Goal: Information Seeking & Learning: Learn about a topic

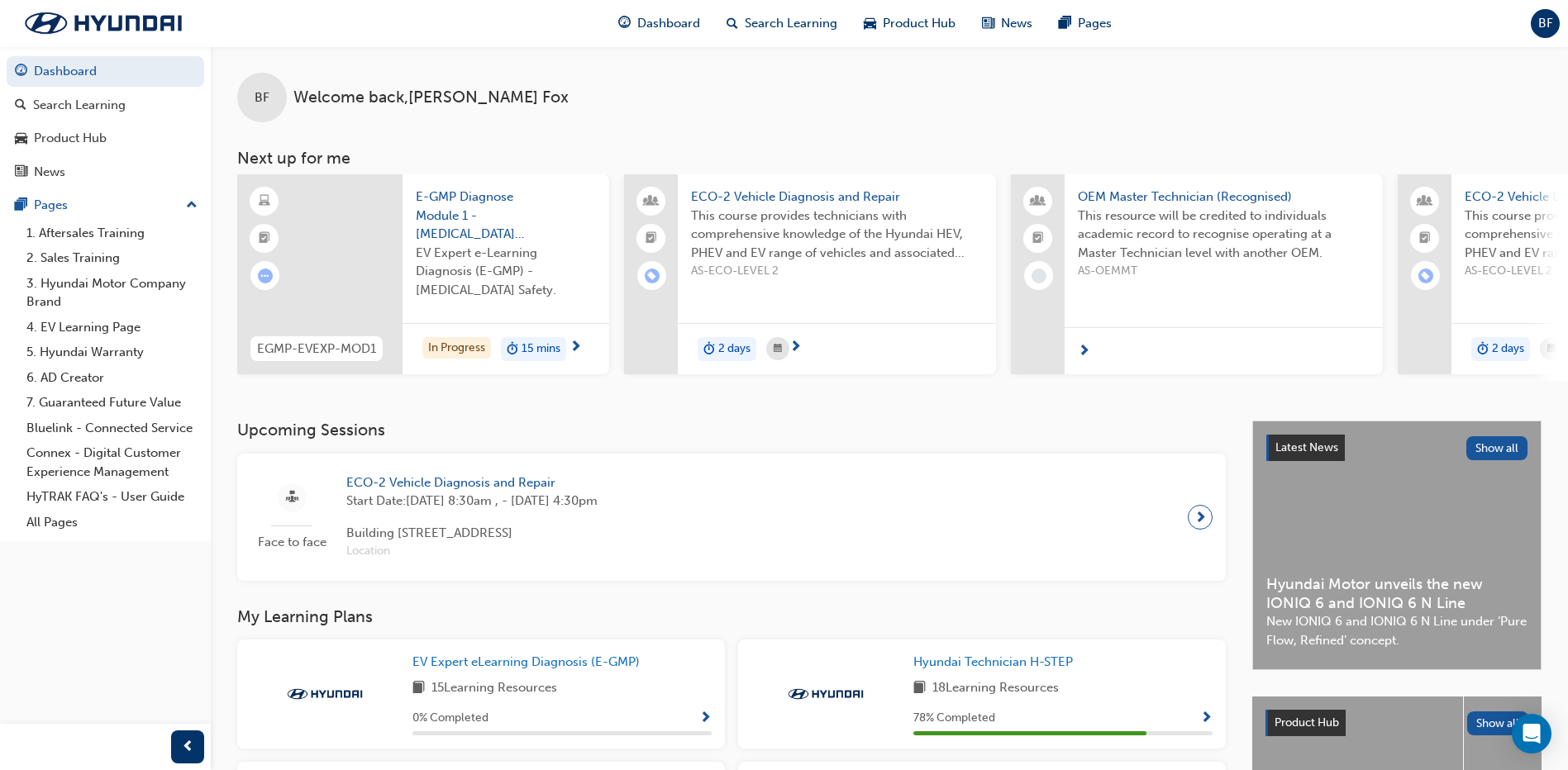
click at [799, 342] on span "next-icon" at bounding box center [795, 348] width 12 height 15
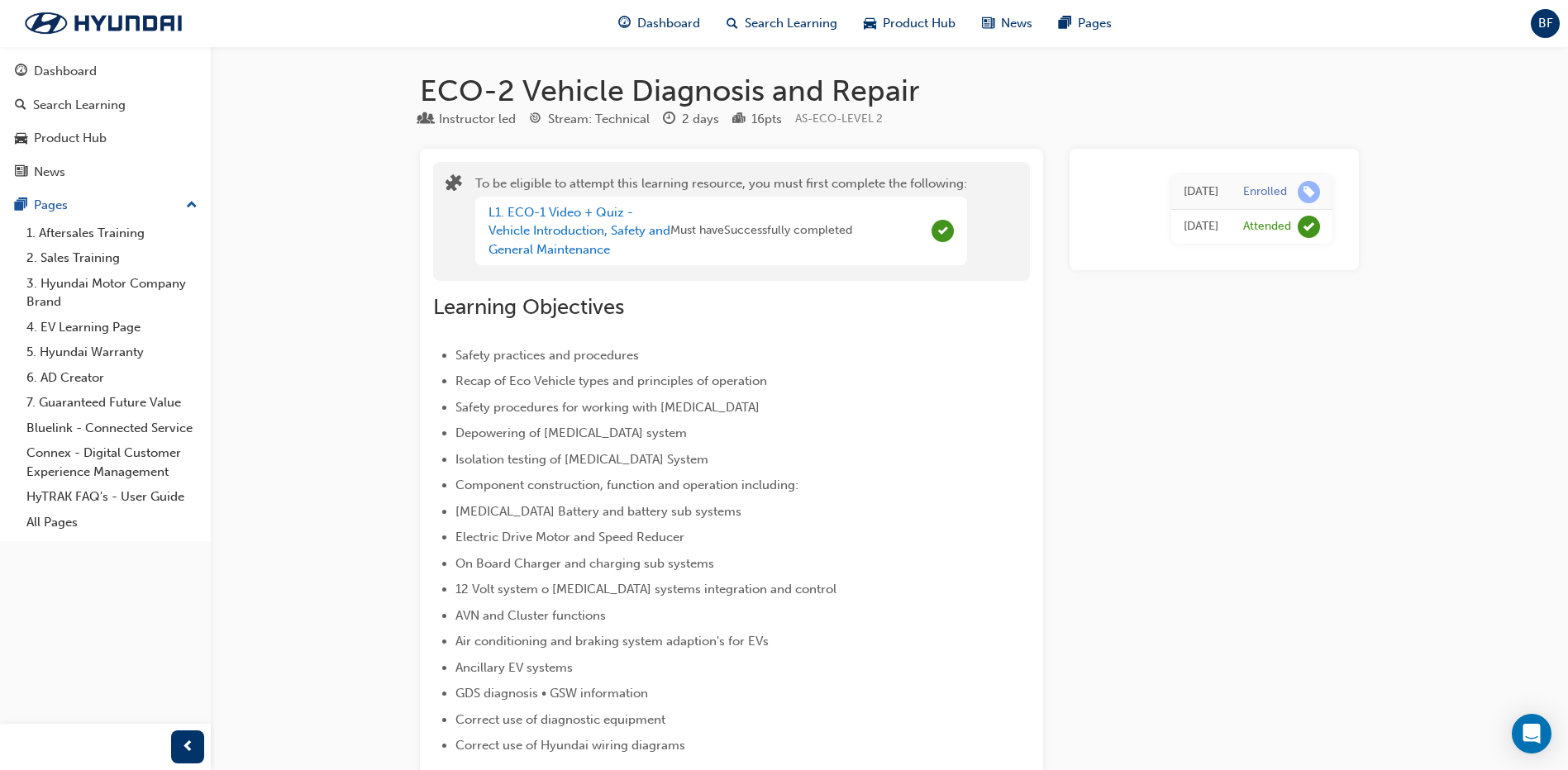
click at [1184, 193] on div "[DATE]" at bounding box center [1201, 192] width 34 height 19
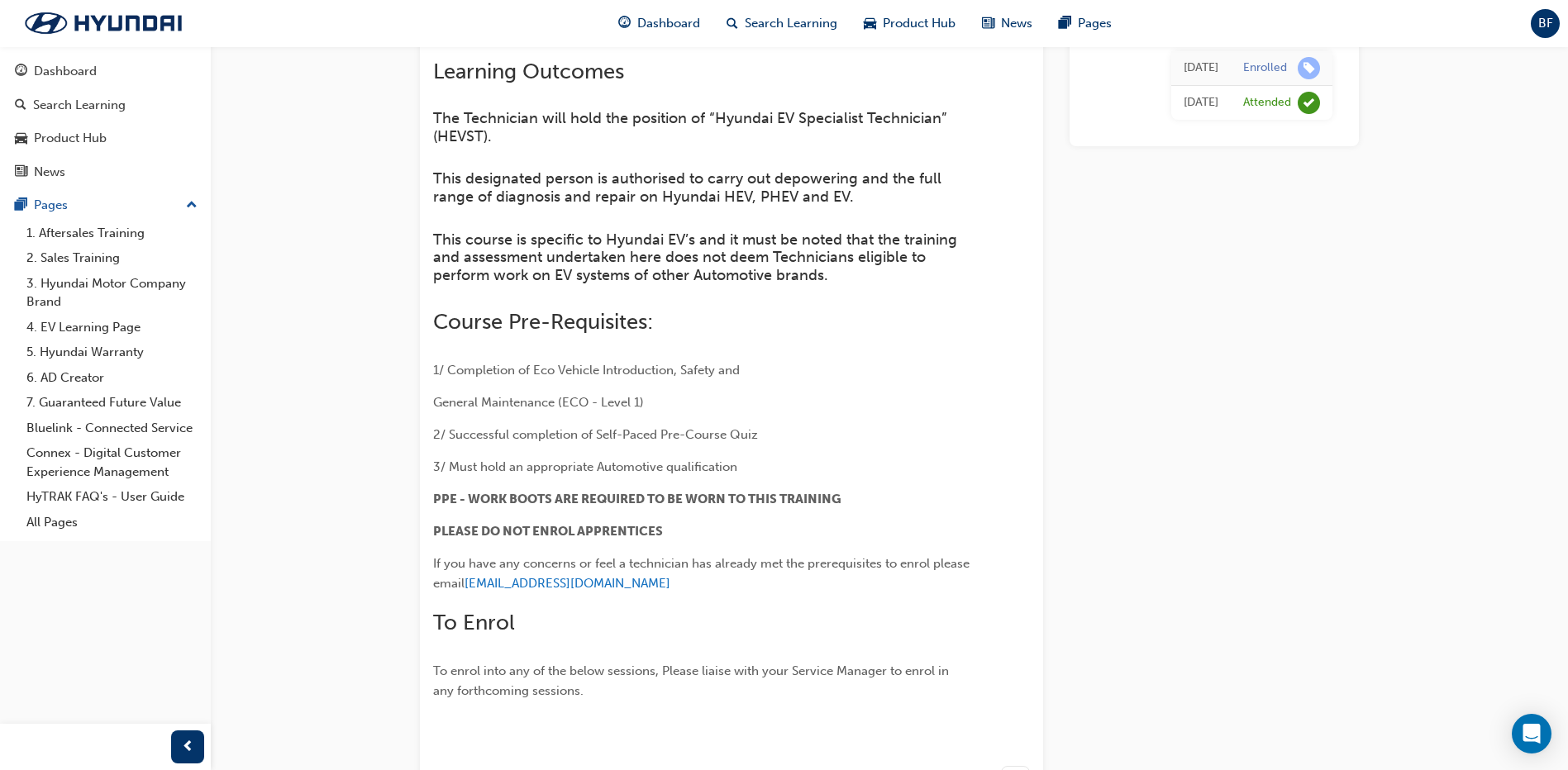
scroll to position [631, 0]
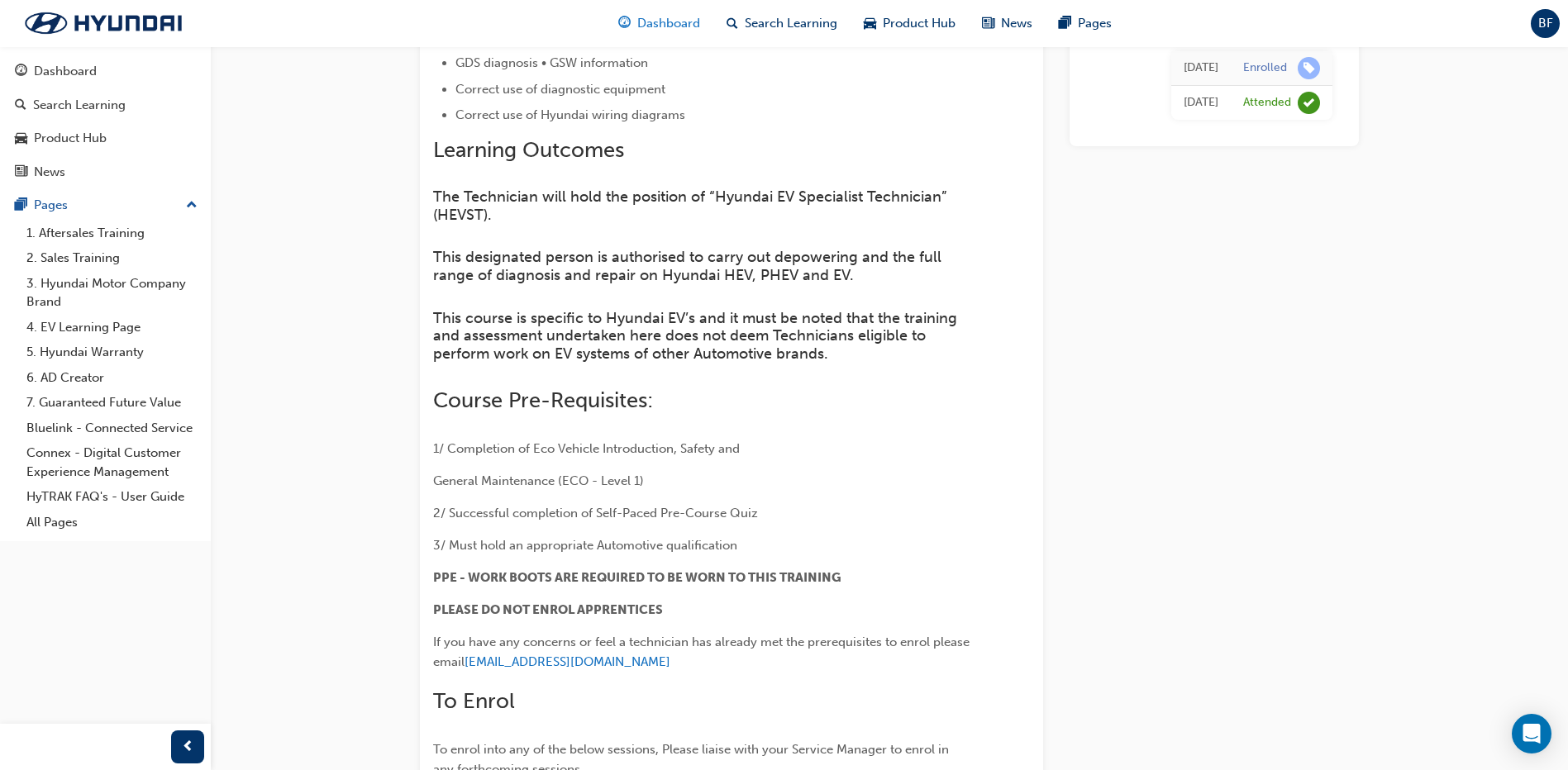
click at [671, 23] on span "Dashboard" at bounding box center [669, 23] width 63 height 19
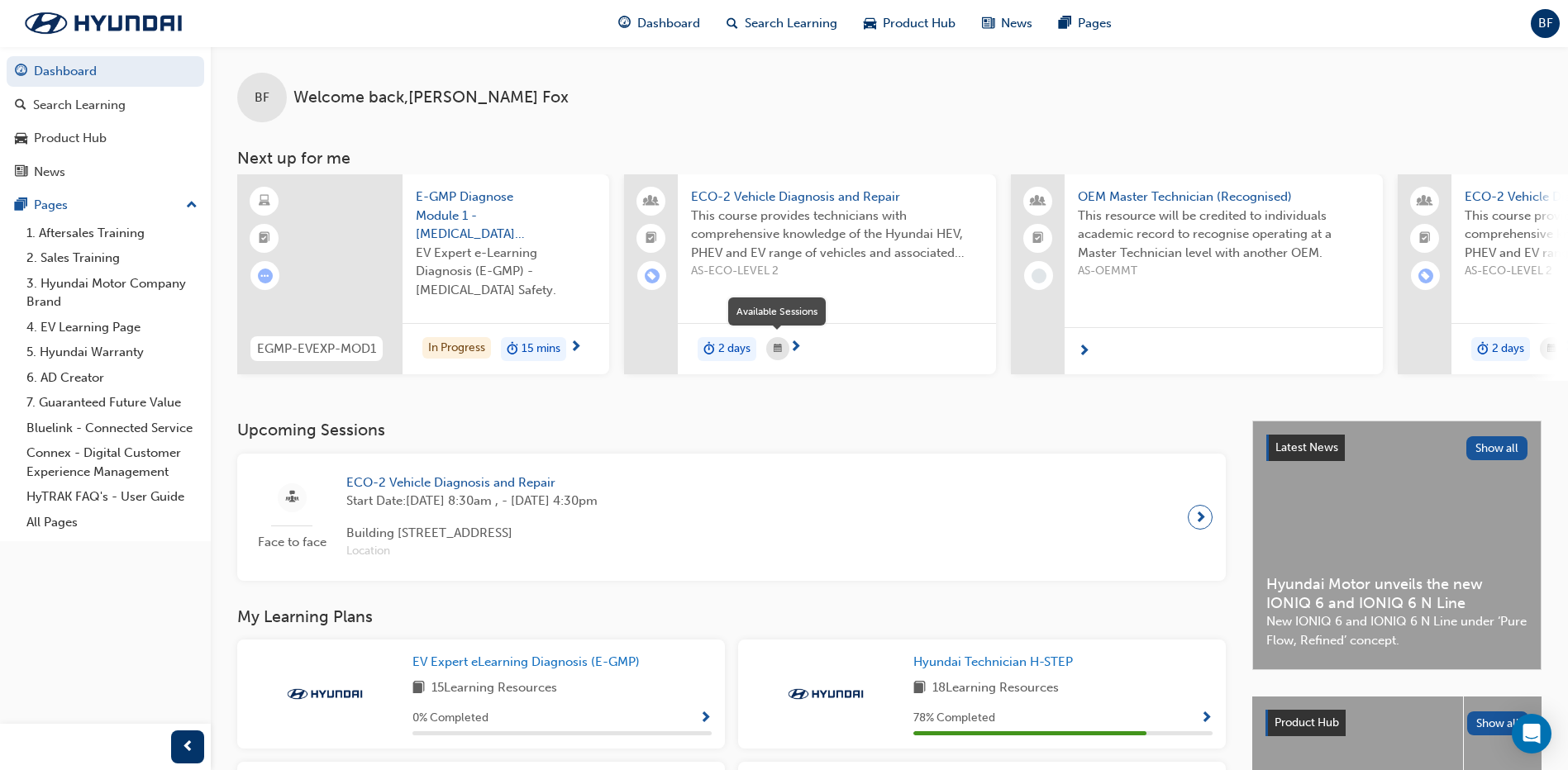
click at [783, 350] on div "button" at bounding box center [778, 348] width 23 height 23
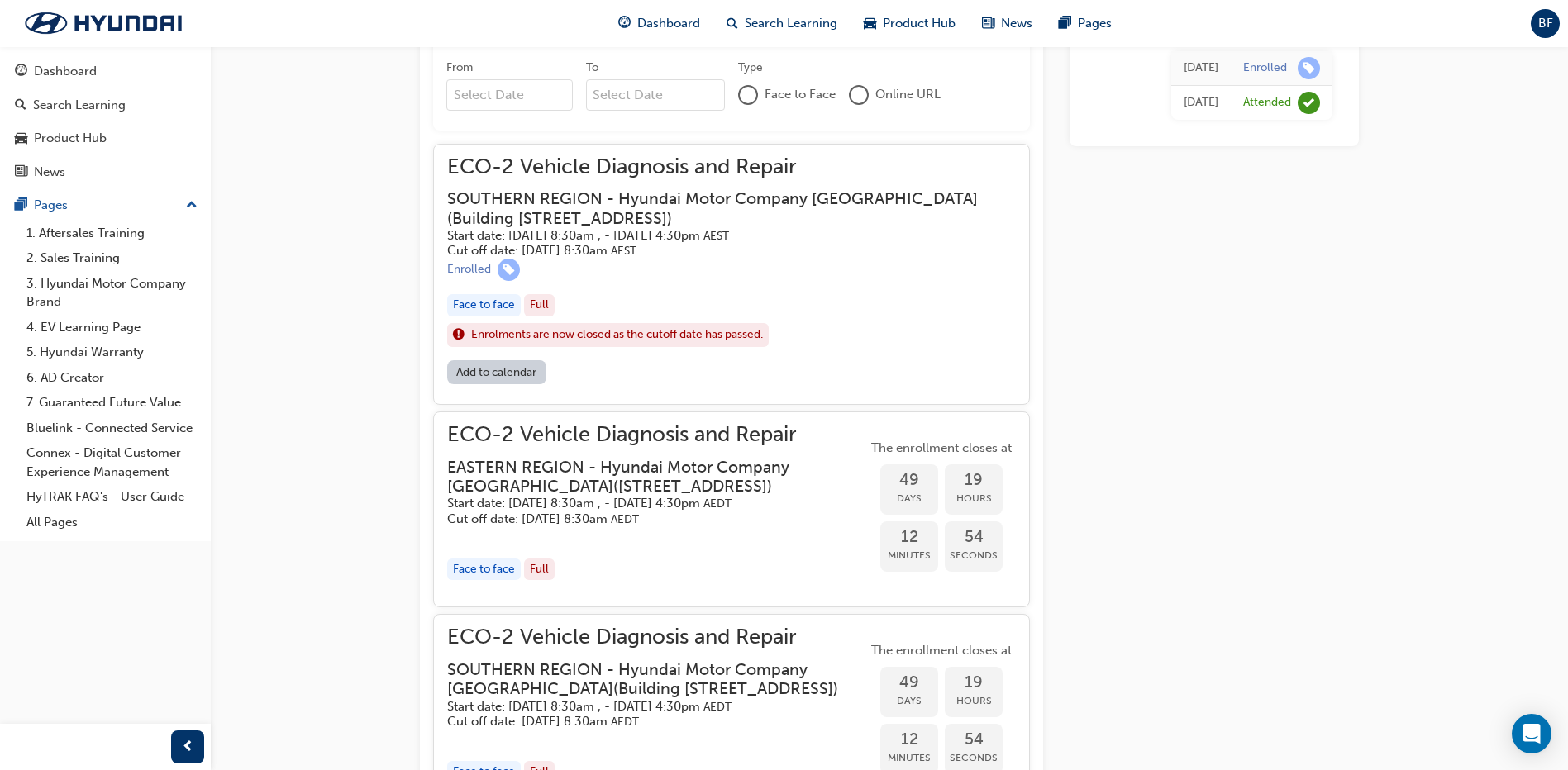
scroll to position [1559, 0]
